Goal: Task Accomplishment & Management: Use online tool/utility

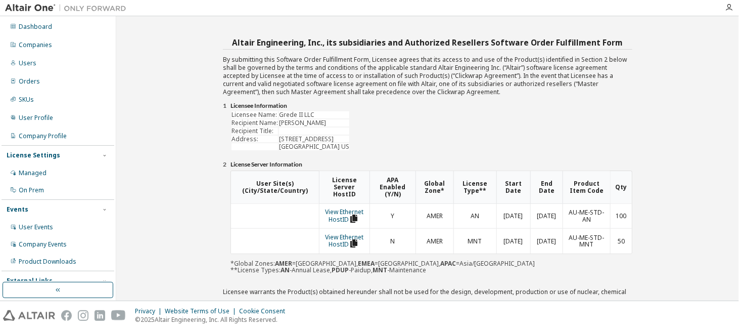
click at [692, 69] on div "Altair Engineering, Inc., its subsidiaries and Authorized Resellers Software Or…" at bounding box center [427, 158] width 613 height 274
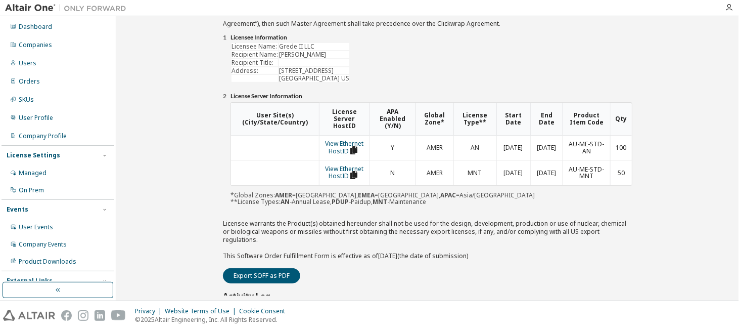
scroll to position [162, 0]
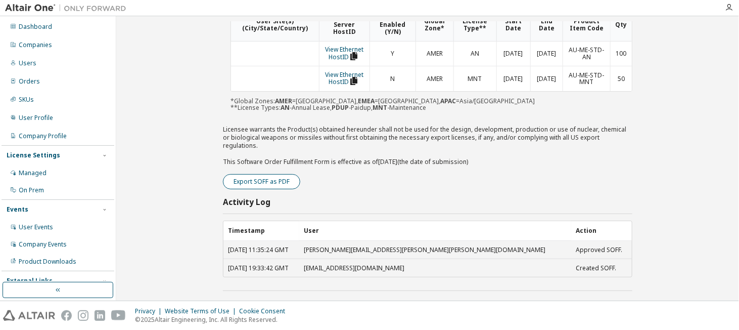
click at [241, 174] on button "Export SOFF as PDF" at bounding box center [261, 181] width 77 height 15
